Goal: Check status: Check status

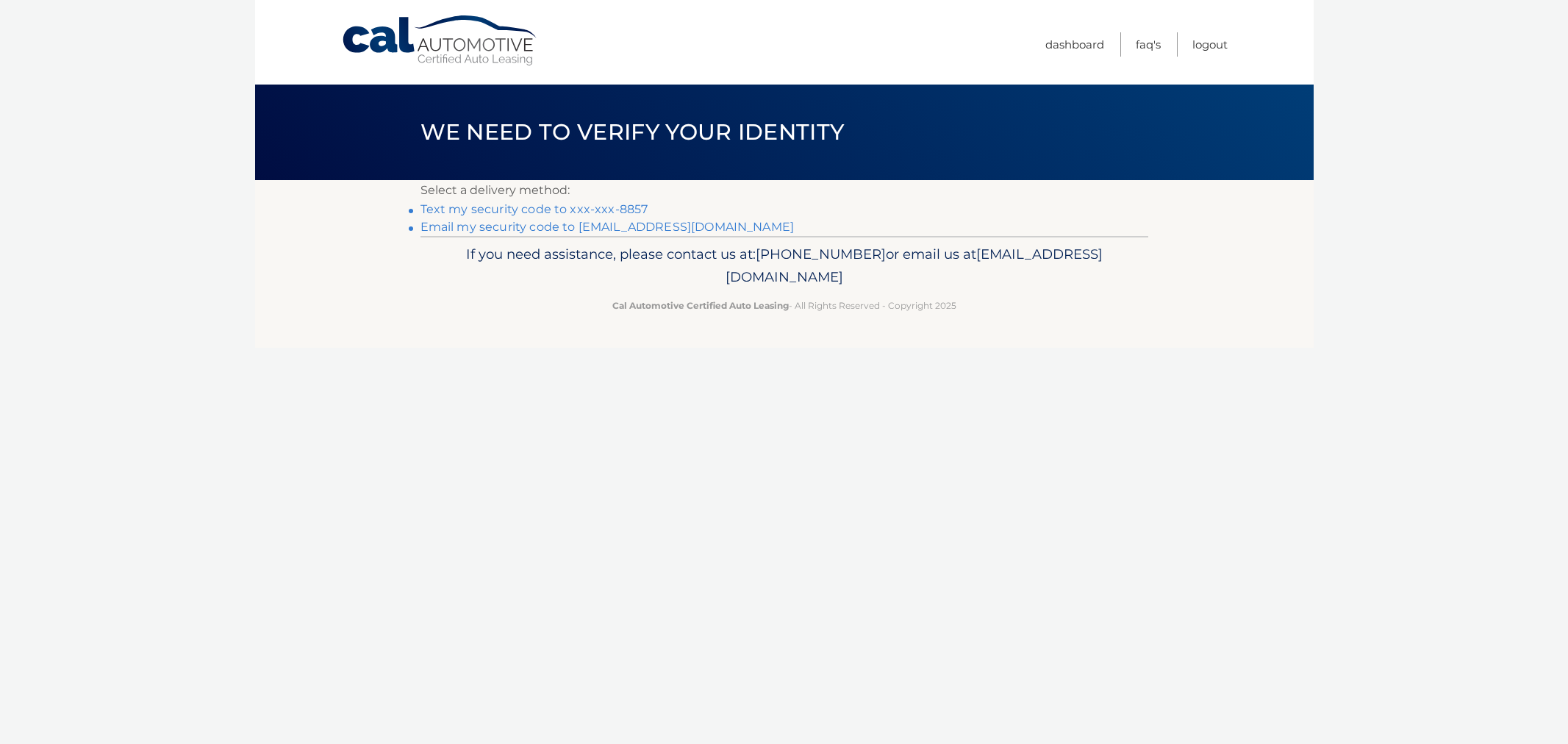
click at [489, 203] on link "Text my security code to xxx-xxx-8857" at bounding box center [534, 210] width 227 height 14
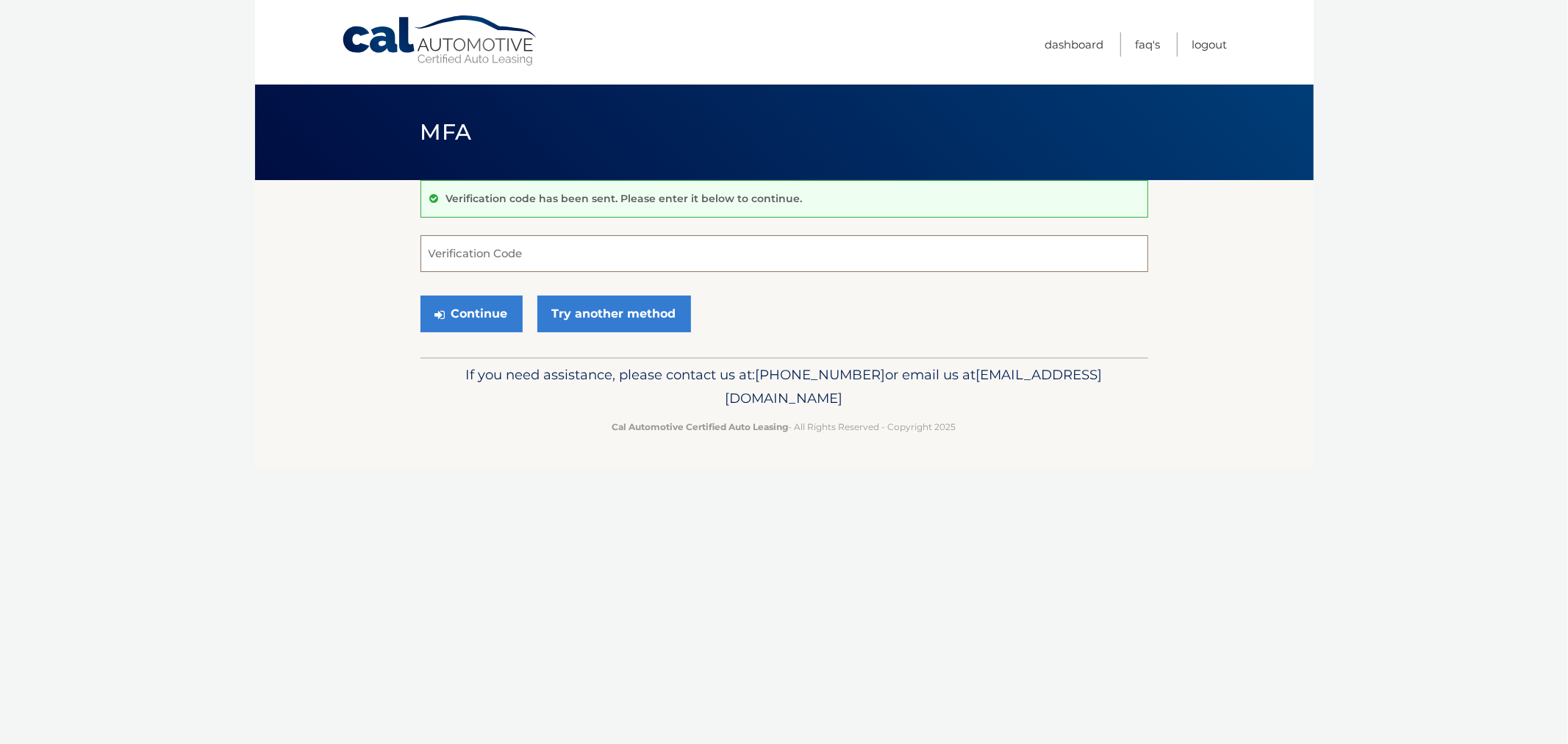
click at [581, 266] on input "Verification Code" at bounding box center [784, 253] width 728 height 36
click at [451, 253] on input "Verification Code" at bounding box center [784, 253] width 728 height 36
click at [653, 258] on input "Verification Code" at bounding box center [784, 253] width 728 height 36
type input "233178"
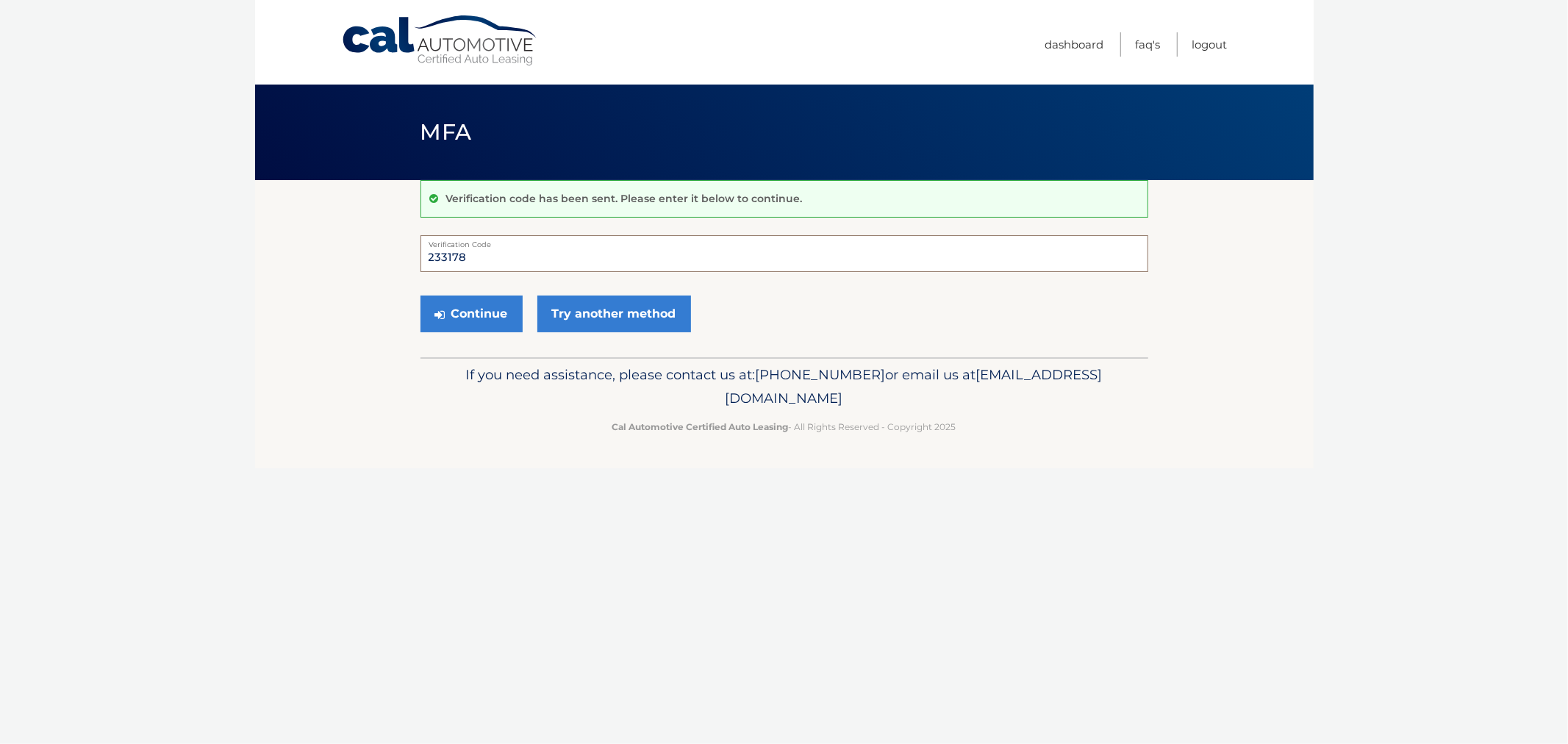
click at [420, 296] on button "Continue" at bounding box center [471, 314] width 102 height 36
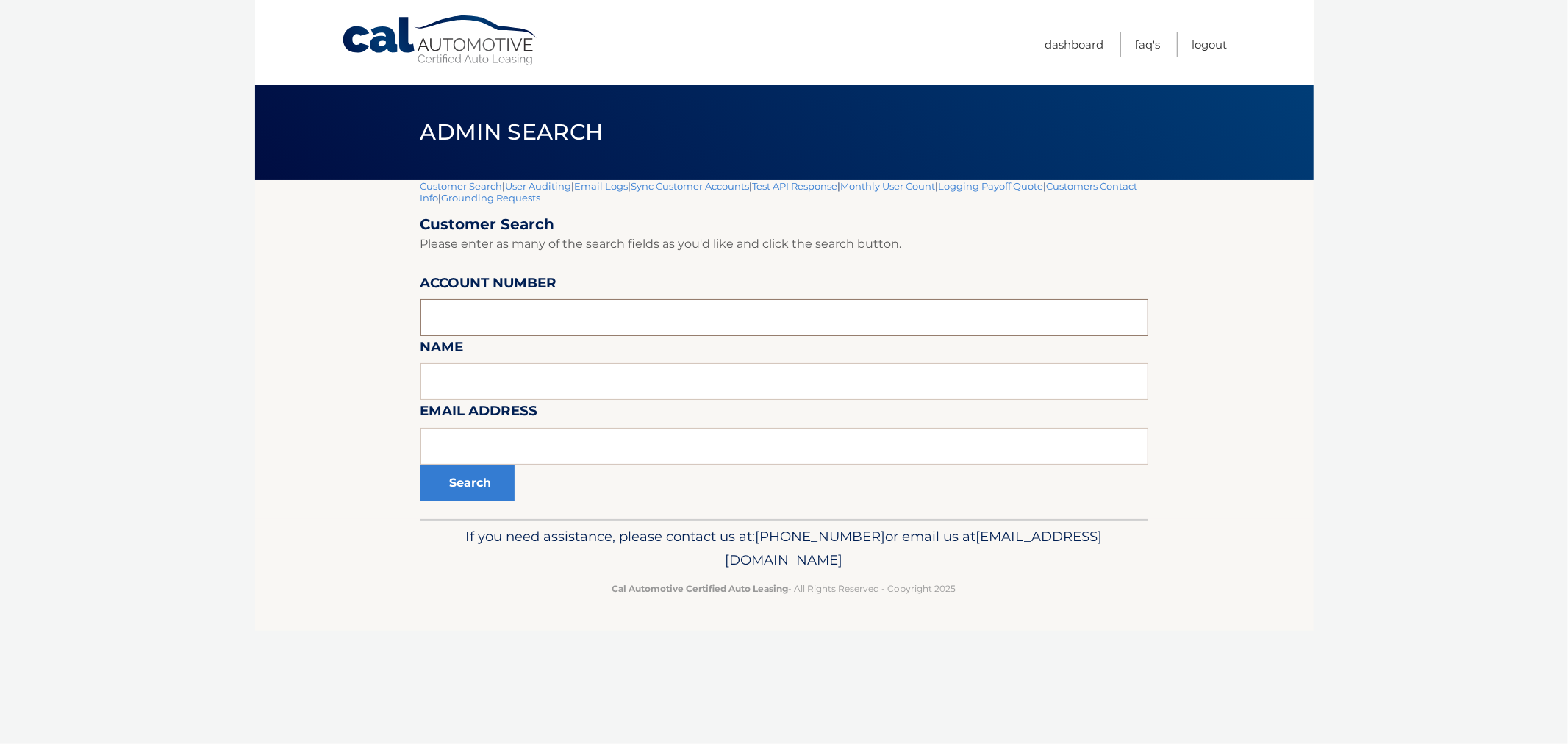
click at [526, 317] on input "text" at bounding box center [784, 317] width 728 height 36
paste input "44455576416"
type input "44455576416"
click at [460, 479] on button "Search" at bounding box center [467, 483] width 94 height 36
